Goal: Obtain resource: Obtain resource

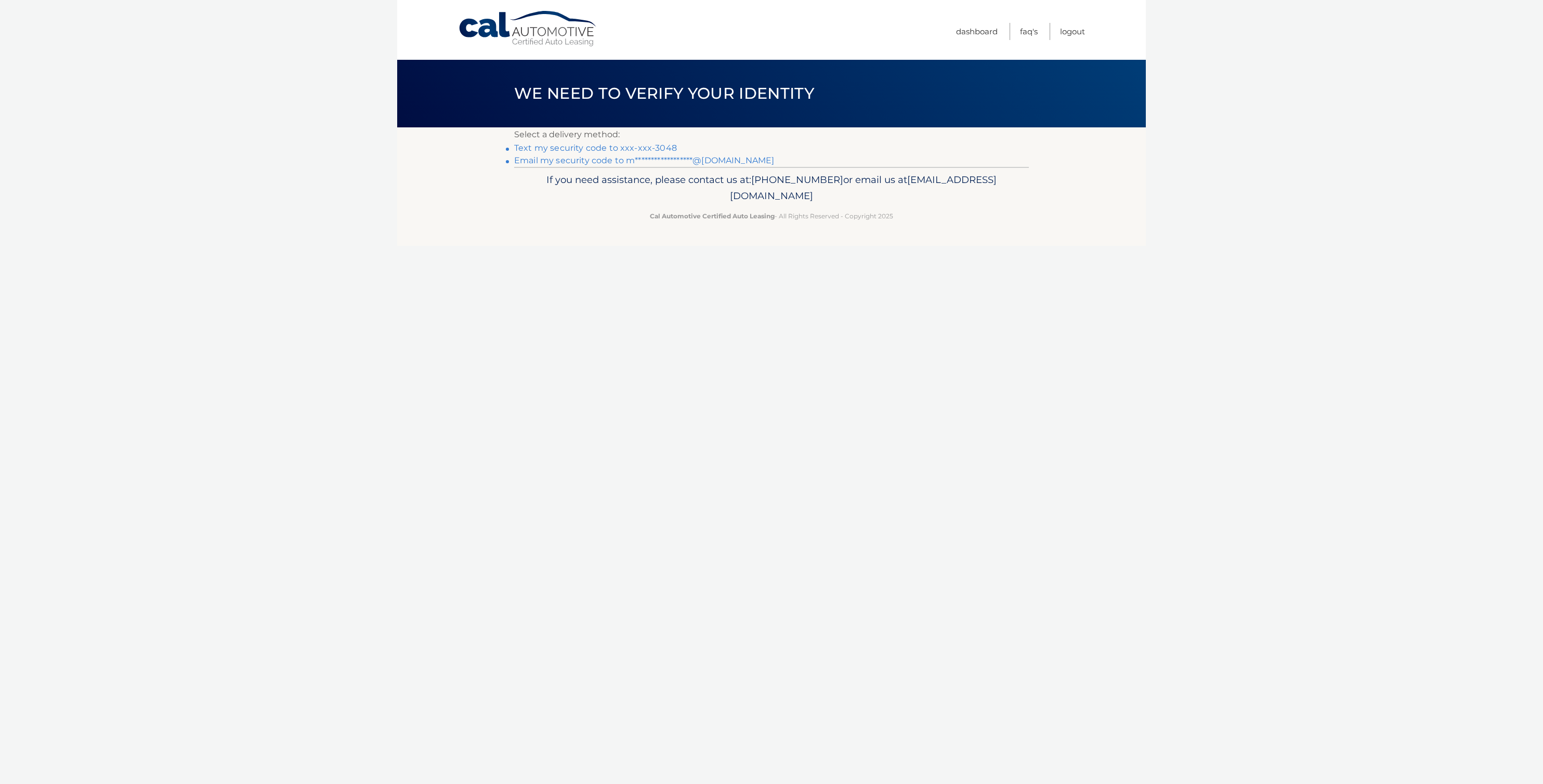
click at [563, 153] on link "Text my security code to xxx-xxx-3048" at bounding box center [595, 147] width 163 height 10
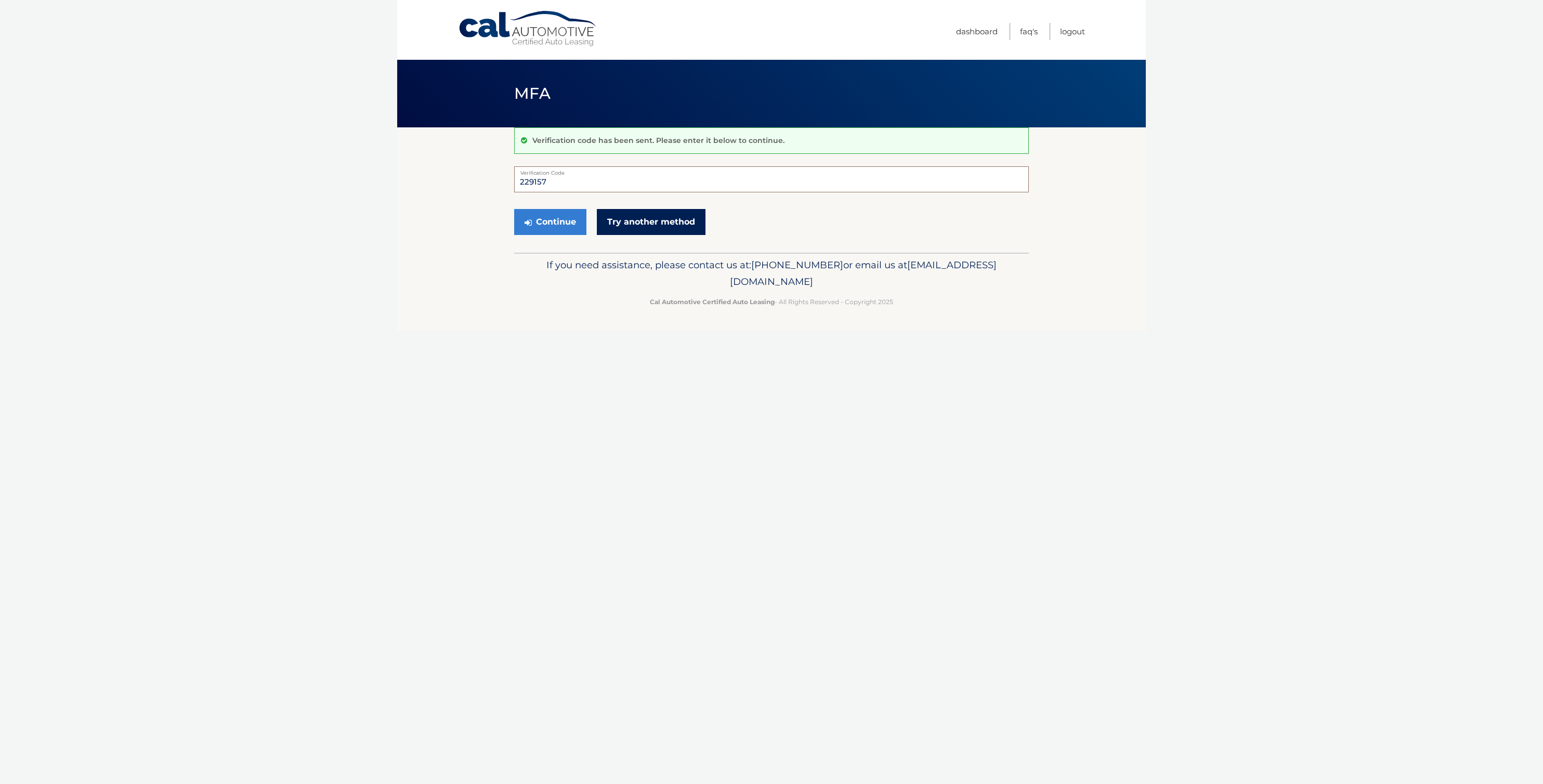
type input "229157"
click at [553, 235] on button "Continue" at bounding box center [549, 222] width 72 height 26
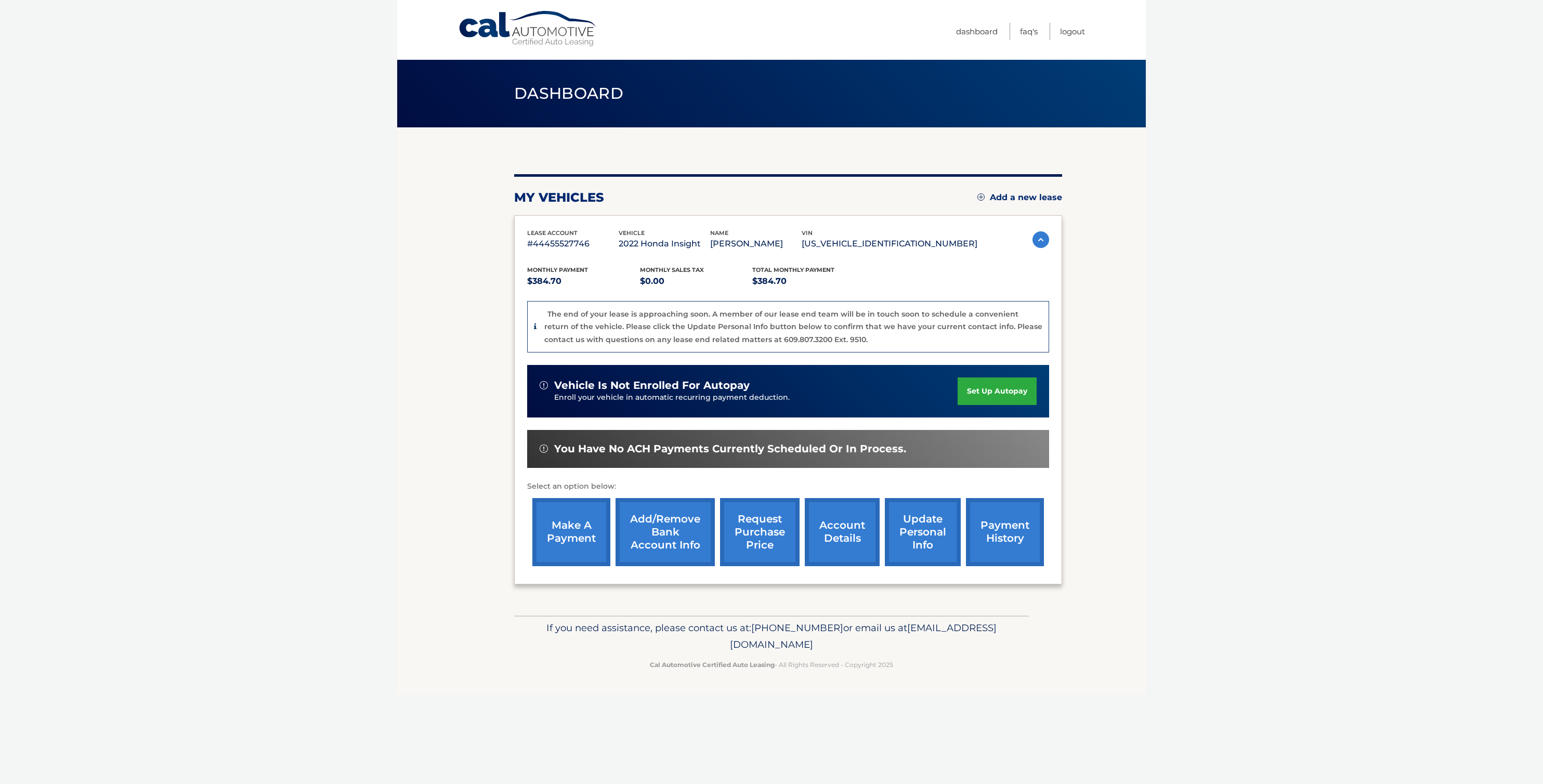
click at [777, 566] on link "request purchase price" at bounding box center [759, 532] width 80 height 68
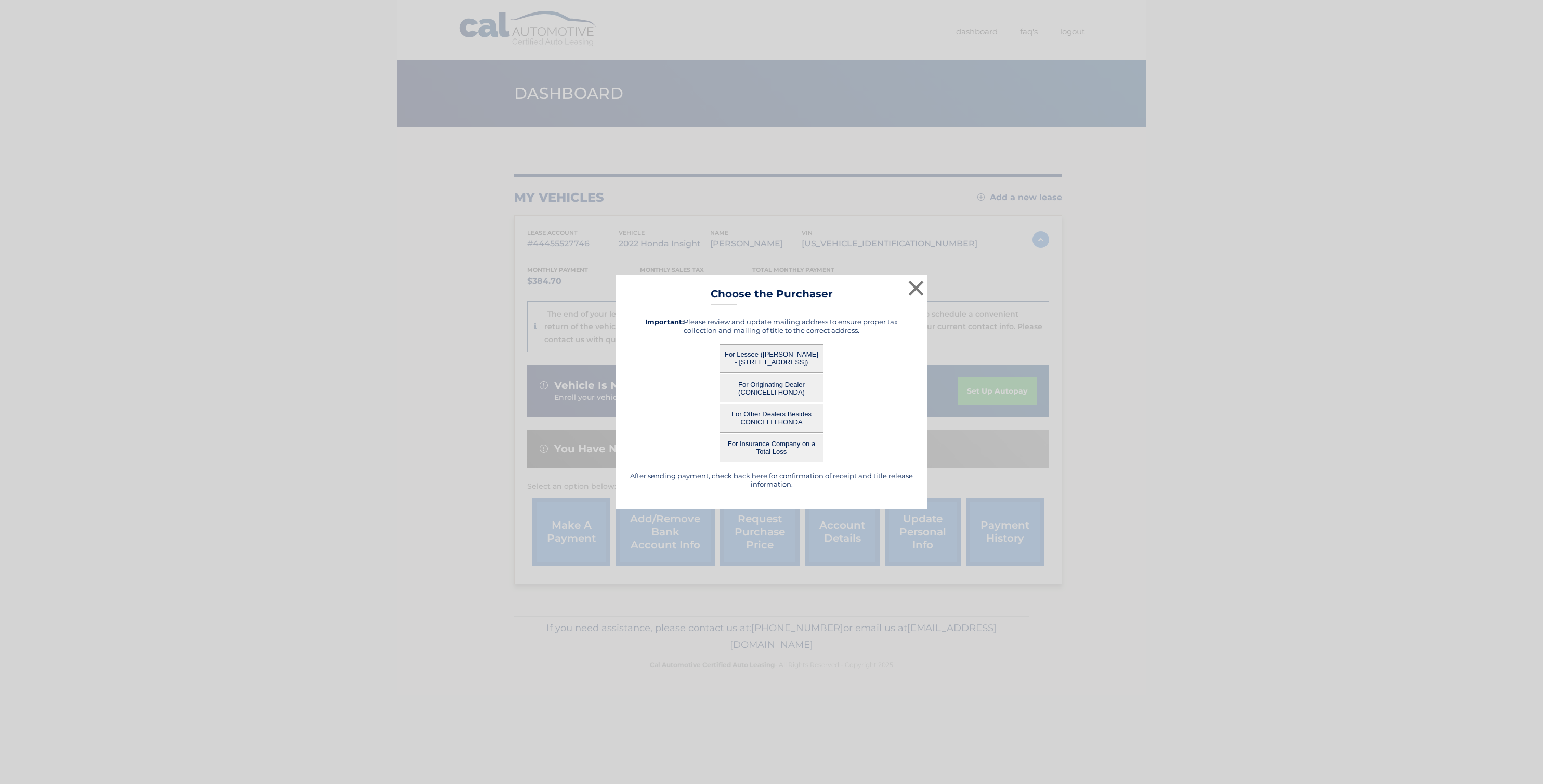
click at [779, 356] on button "For Lessee (MICHAEL LAWS - 2141 Route 38, Apt 216, Cherry Hill, NJ 08002)" at bounding box center [771, 358] width 104 height 29
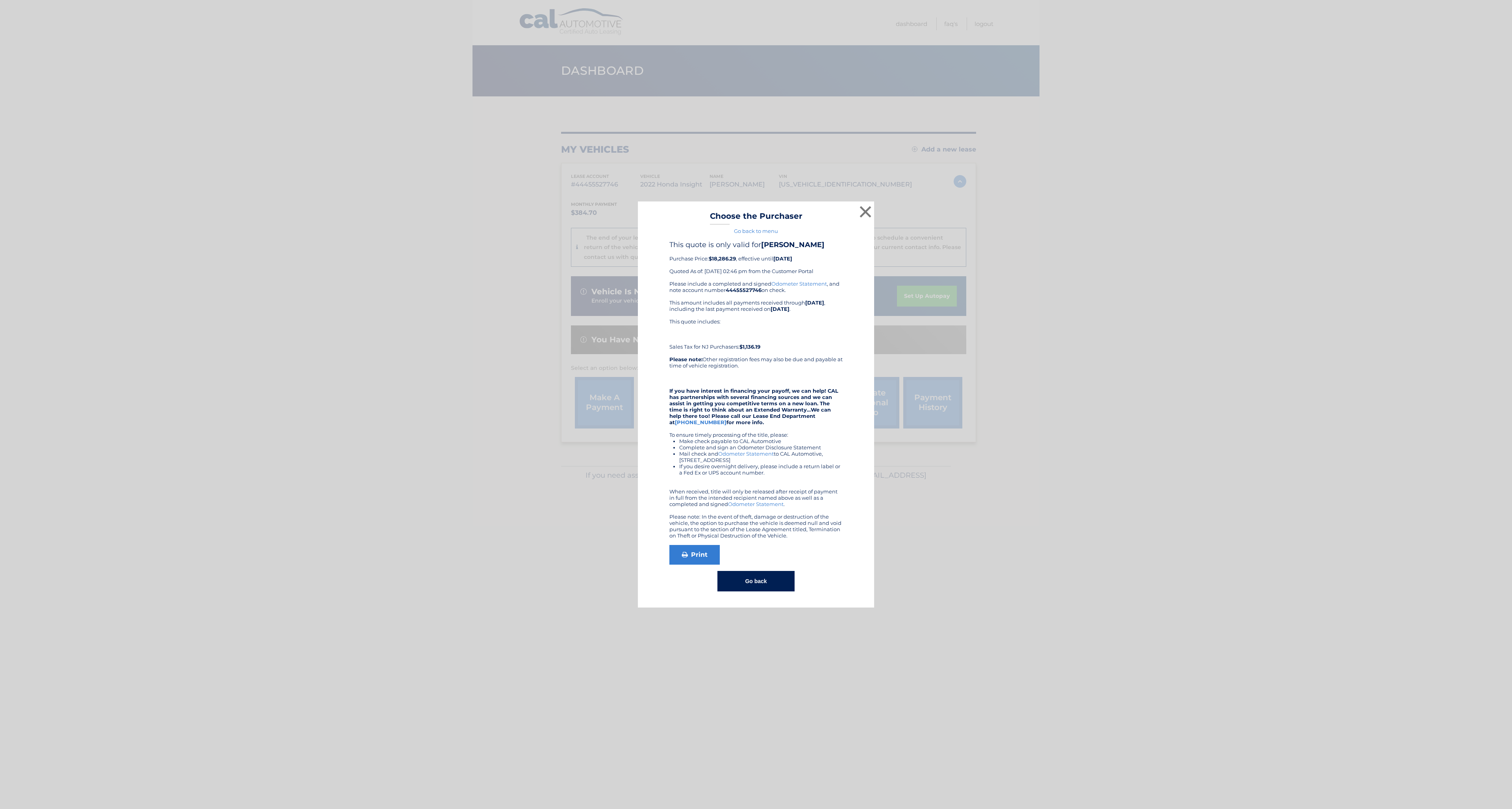
click at [429, 593] on div "× Choose the Purchaser Go back to menu After sending payment, check back here f…" at bounding box center [755, 404] width 1506 height 407
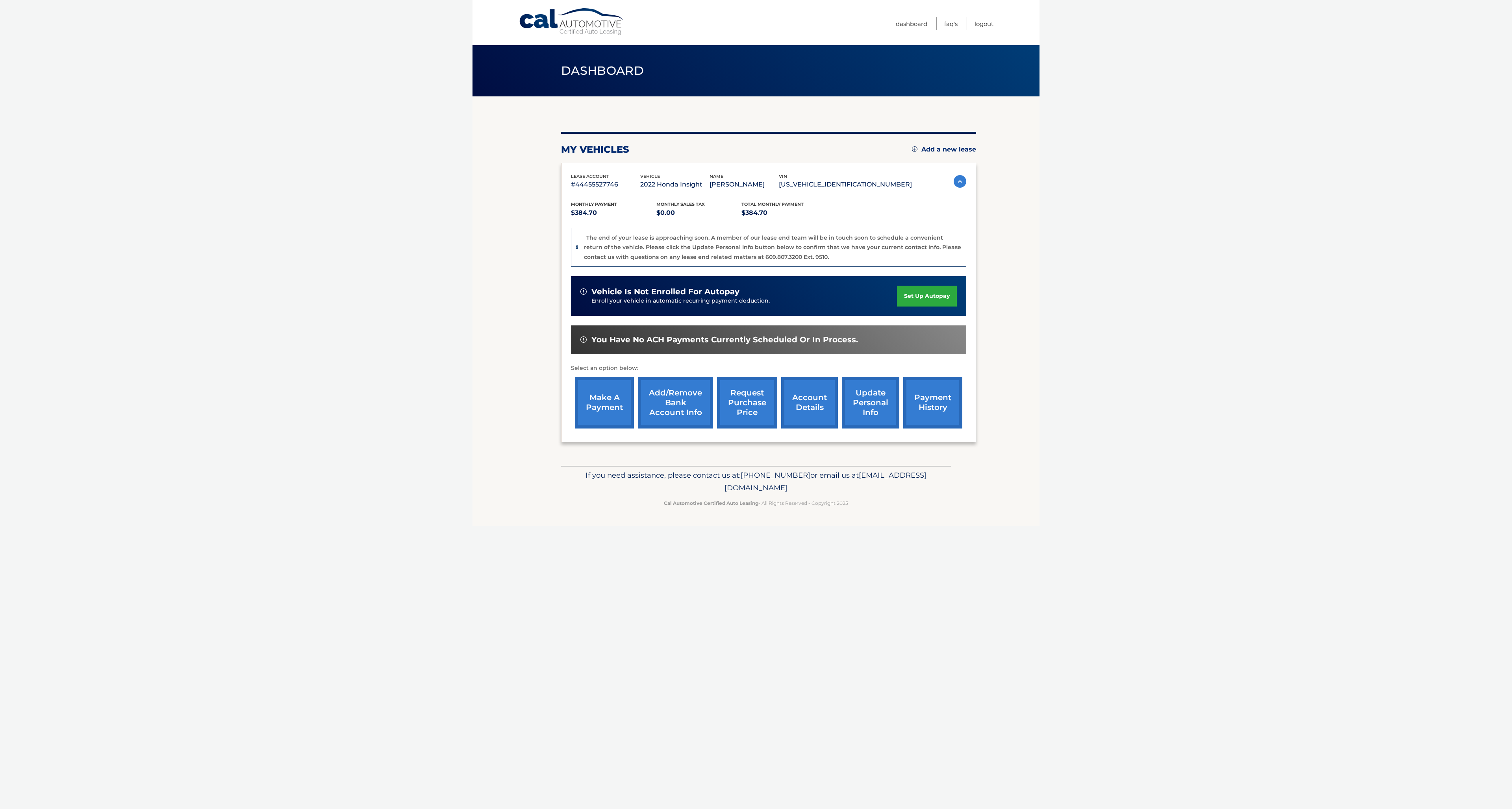
click at [756, 429] on link "request purchase price" at bounding box center [747, 403] width 60 height 52
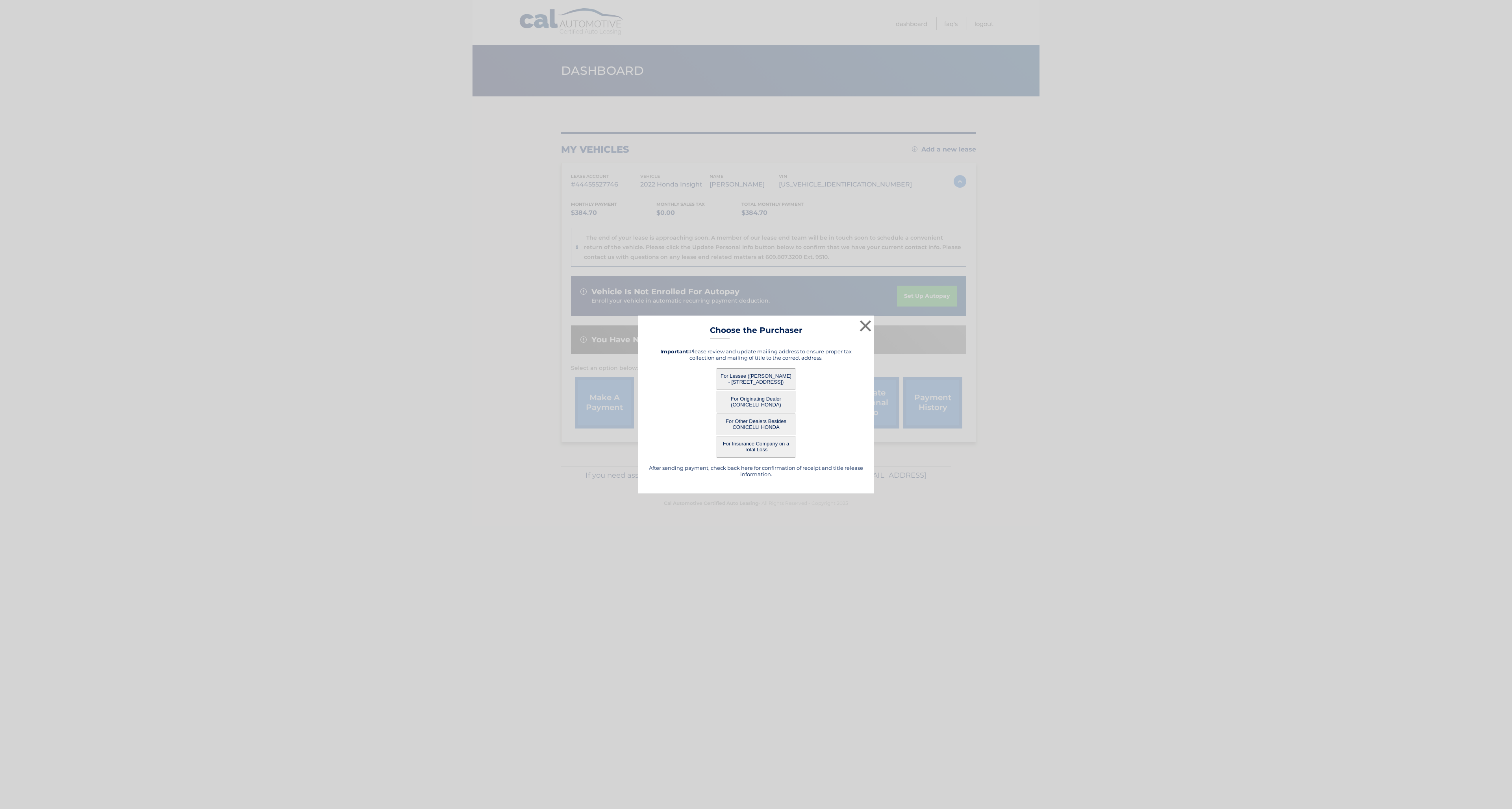
click at [770, 374] on button "For Lessee (MICHAEL LAWS - 2141 Route 38, Apt 216, Cherry Hill, NJ 08002)" at bounding box center [756, 379] width 79 height 22
click at [772, 381] on button "For Lessee (MICHAEL LAWS - 2141 Route 38, Apt 216, Cherry Hill, NJ 08002)" at bounding box center [756, 379] width 79 height 22
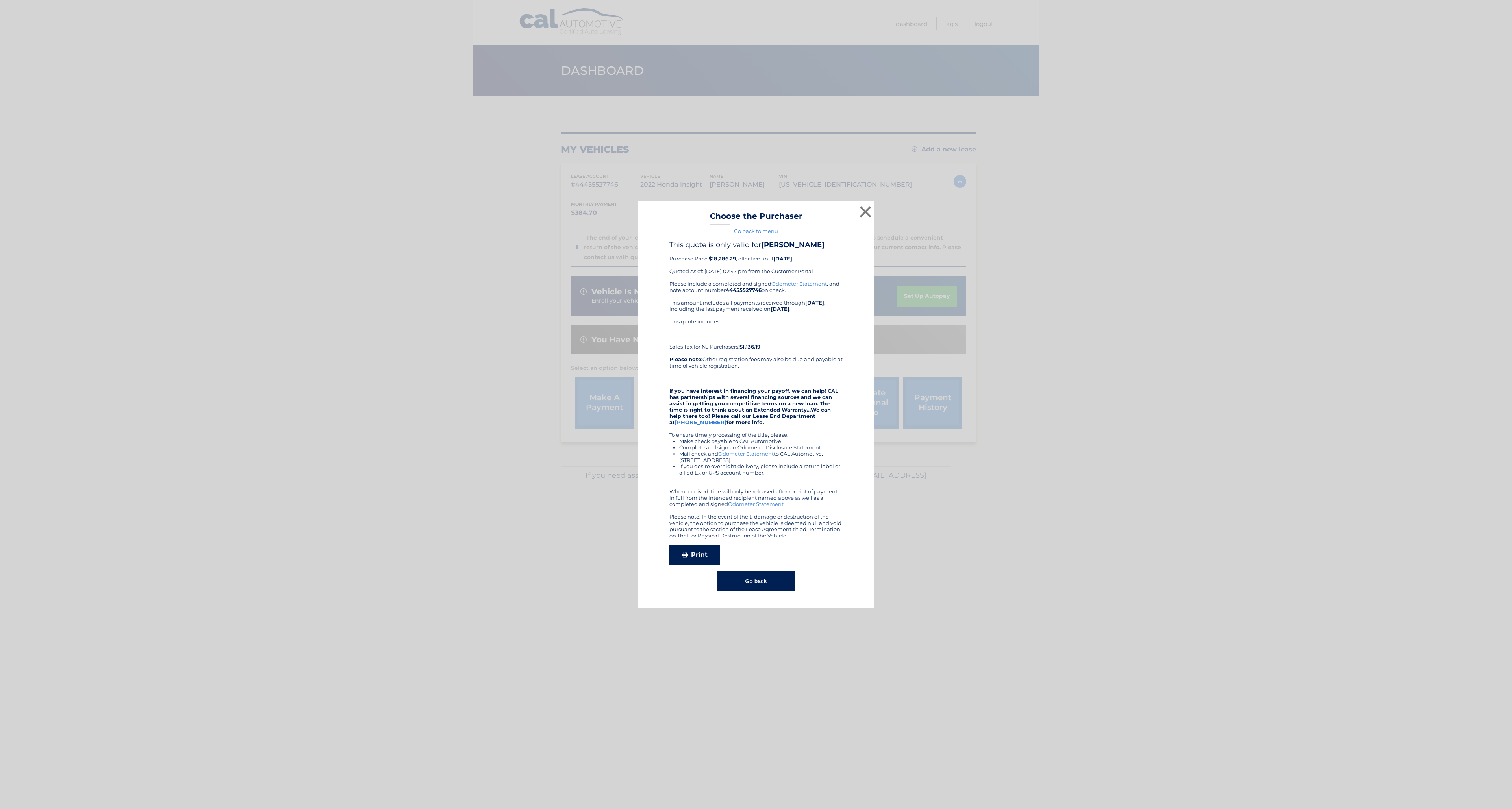
click at [701, 565] on link "Print" at bounding box center [694, 555] width 50 height 20
